Goal: Task Accomplishment & Management: Use online tool/utility

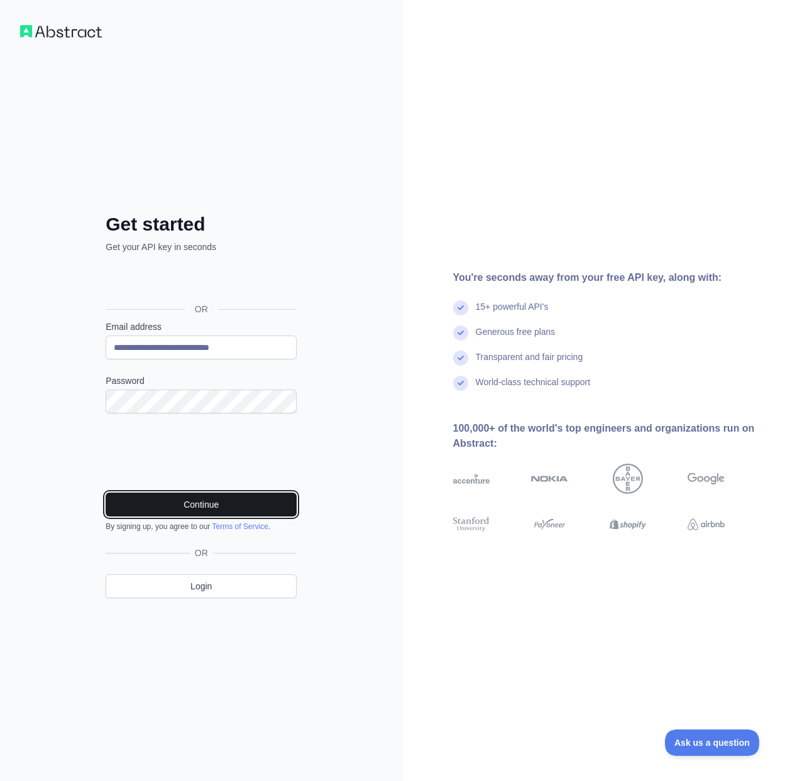
click at [251, 510] on button "Continue" at bounding box center [201, 505] width 191 height 24
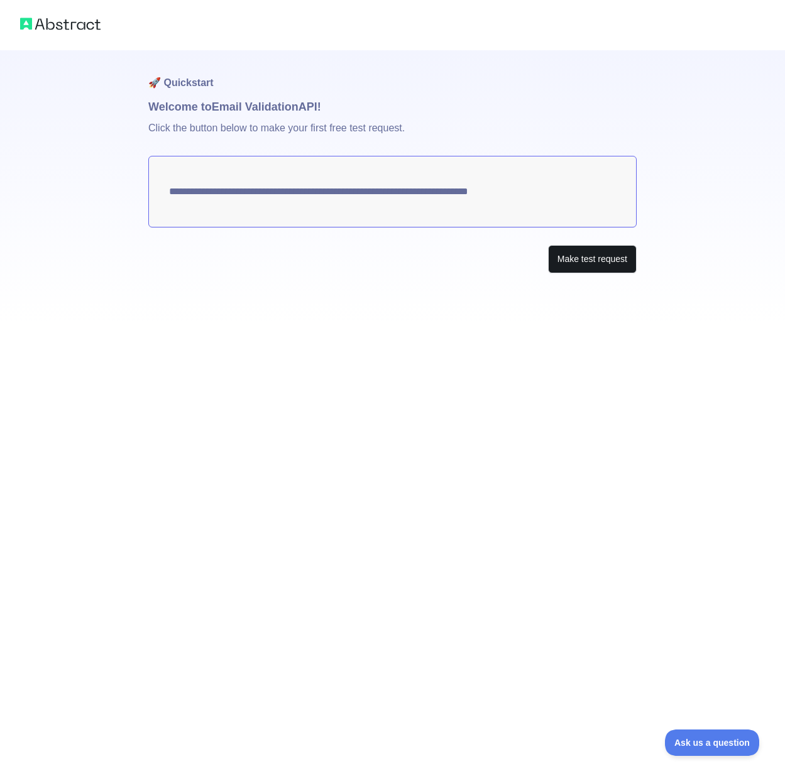
drag, startPoint x: 567, startPoint y: 290, endPoint x: 575, endPoint y: 271, distance: 20.5
click at [567, 288] on div "**********" at bounding box center [392, 186] width 488 height 273
click at [575, 271] on button "Make test request" at bounding box center [592, 259] width 89 height 28
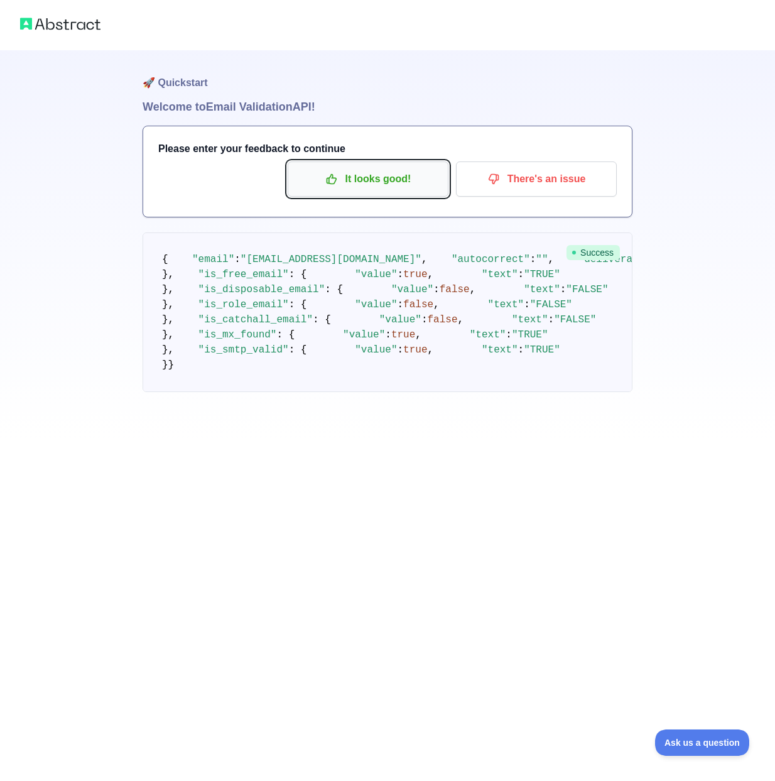
click at [362, 180] on p "It looks good!" at bounding box center [368, 178] width 142 height 21
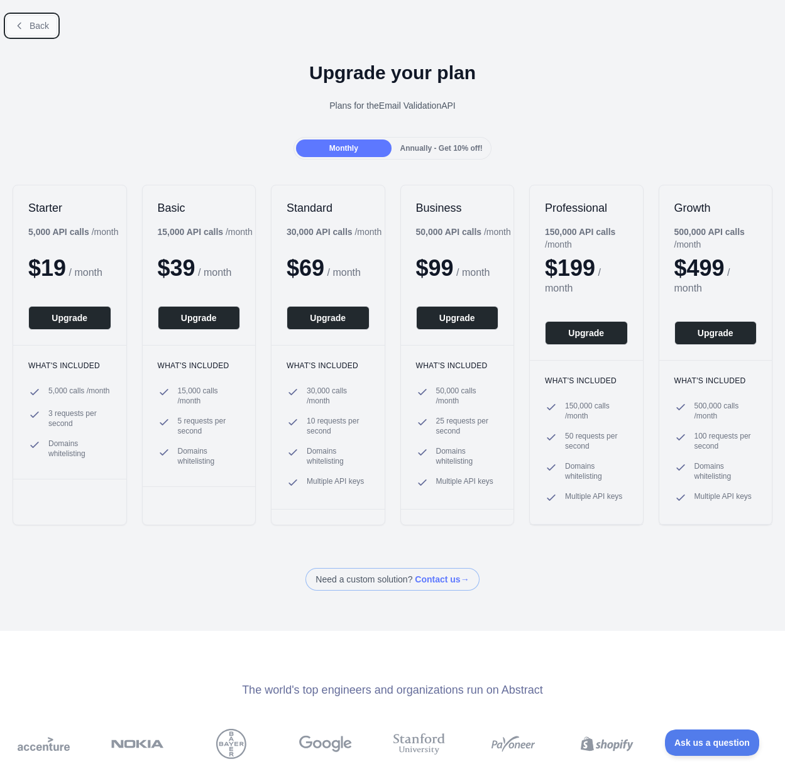
click at [30, 31] on button "Back" at bounding box center [31, 25] width 51 height 21
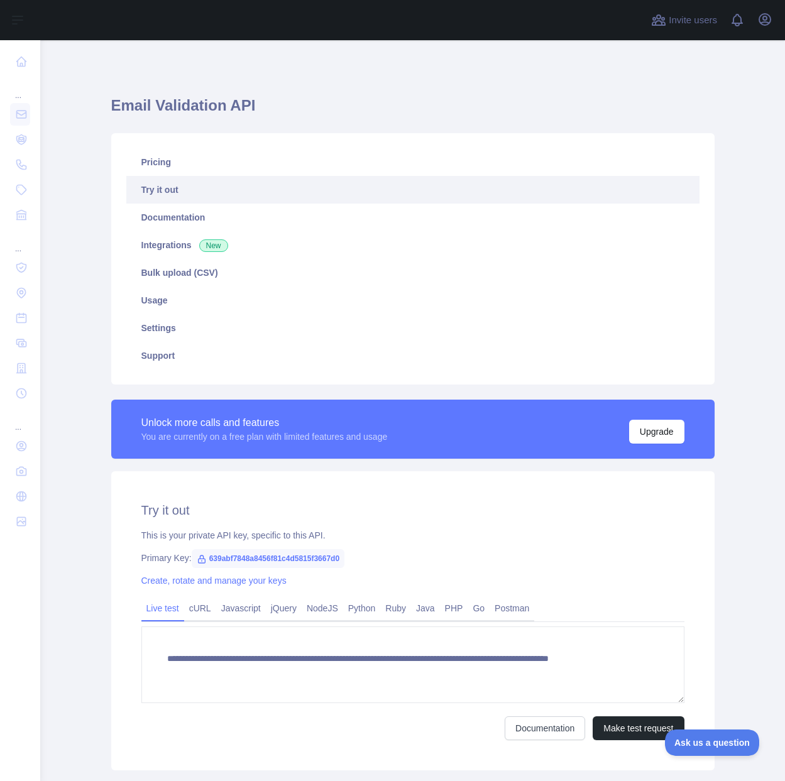
click at [327, 562] on span "639abf7848a8456f81c4d5815f3667d0" at bounding box center [268, 558] width 153 height 19
copy span "639abf7848a8456f81c4d5815f3667d0"
